Goal: Find specific page/section: Find specific page/section

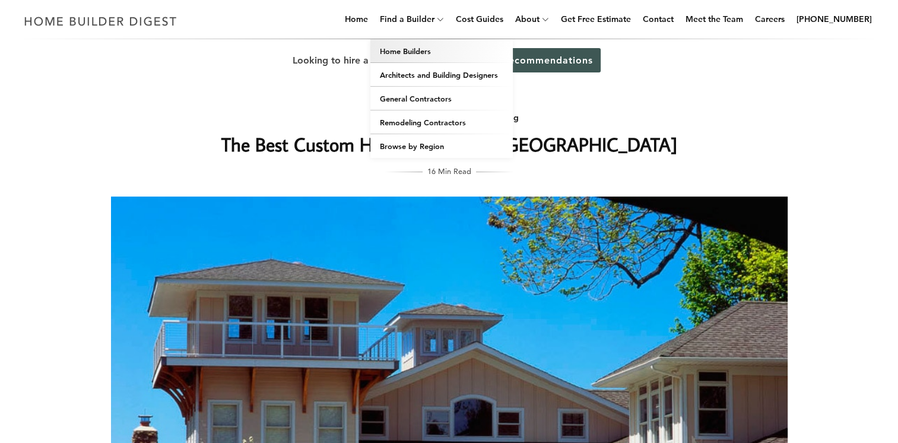
click at [459, 49] on link "Home Builders" at bounding box center [441, 51] width 142 height 24
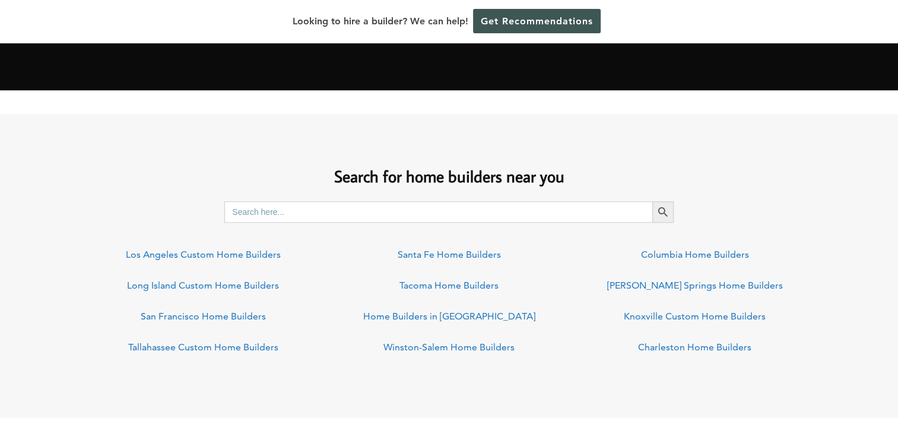
scroll to position [813, 0]
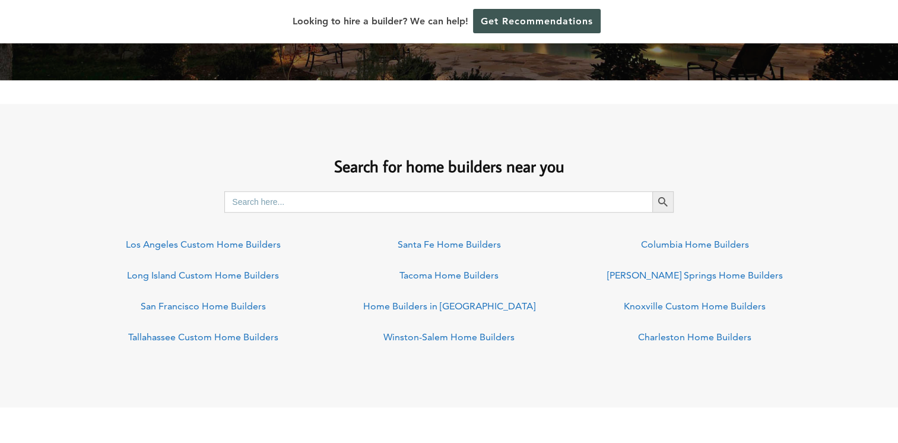
click at [384, 204] on input "Search for:" at bounding box center [438, 201] width 428 height 21
type input "cleveland, oh"
click at [653, 191] on button "Search Button" at bounding box center [663, 201] width 21 height 21
